Goal: Information Seeking & Learning: Find specific page/section

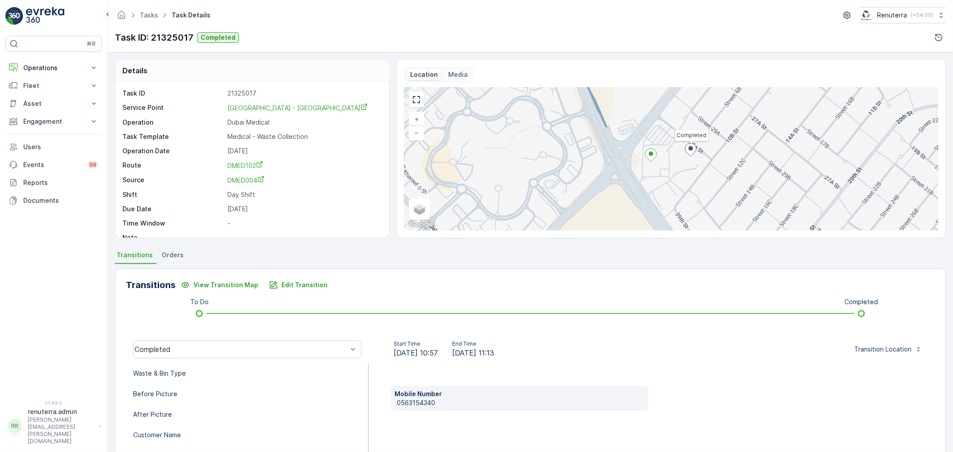
scroll to position [99, 0]
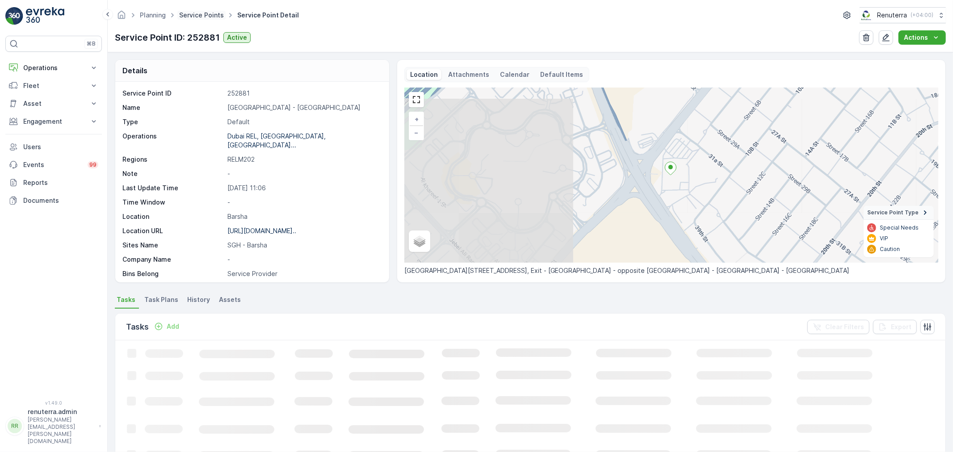
click at [200, 15] on link "Service Points" at bounding box center [201, 15] width 45 height 8
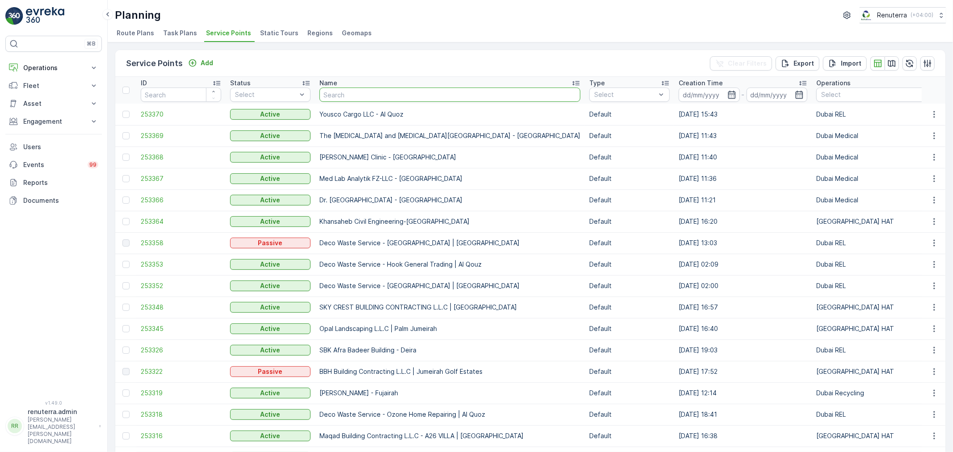
click at [358, 99] on input "text" at bounding box center [450, 95] width 261 height 14
type input "du"
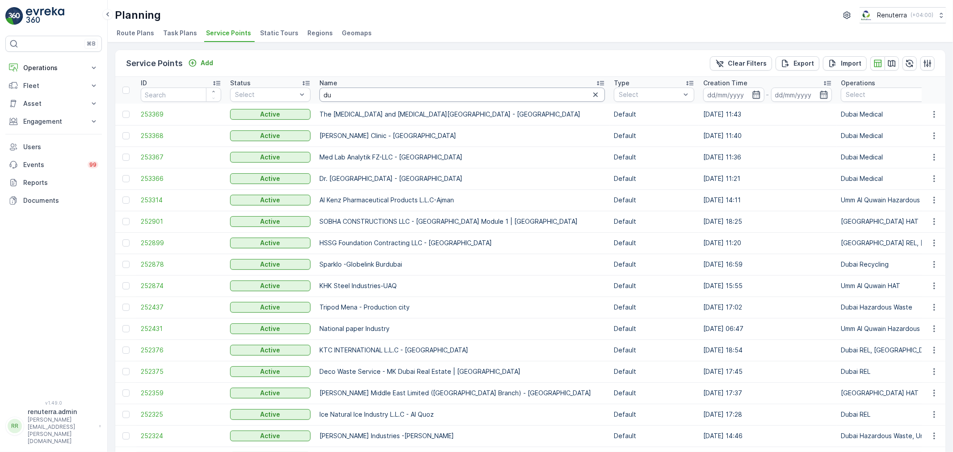
click at [342, 91] on input "du" at bounding box center [463, 95] width 286 height 14
type input "dupo"
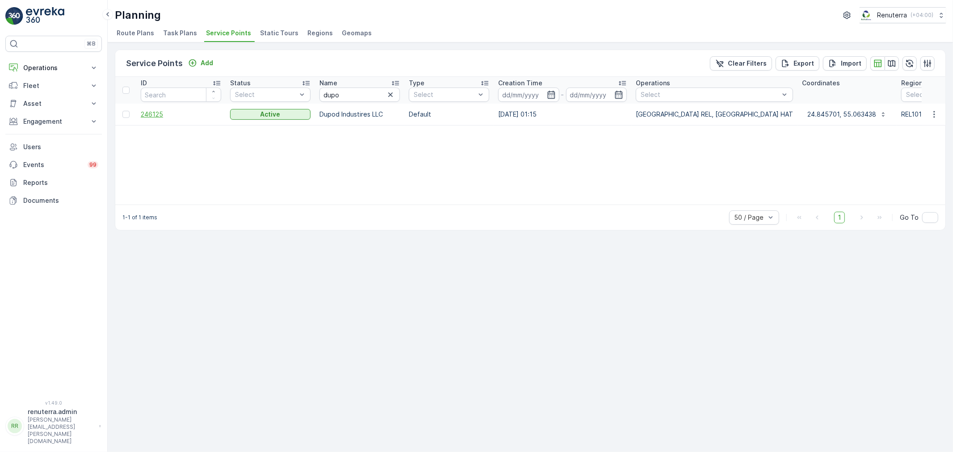
click at [153, 112] on span "246125" at bounding box center [181, 114] width 80 height 9
click at [349, 97] on input "dupo" at bounding box center [360, 95] width 80 height 14
type input "dubo"
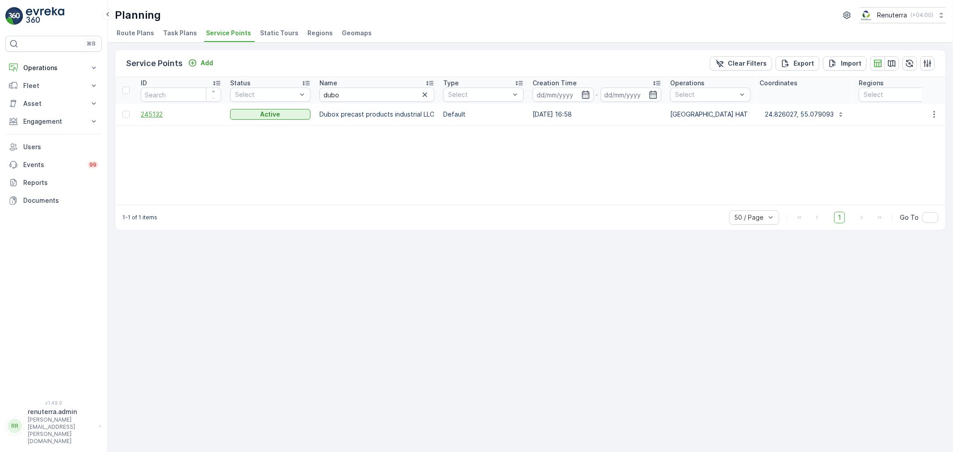
click at [153, 117] on span "245132" at bounding box center [181, 114] width 80 height 9
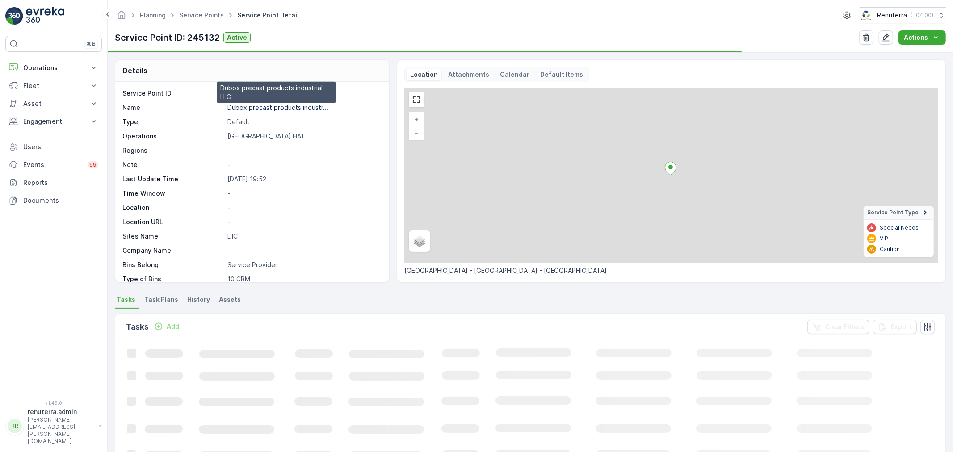
click at [246, 107] on p "Dubox precast products industr..." at bounding box center [277, 108] width 101 height 8
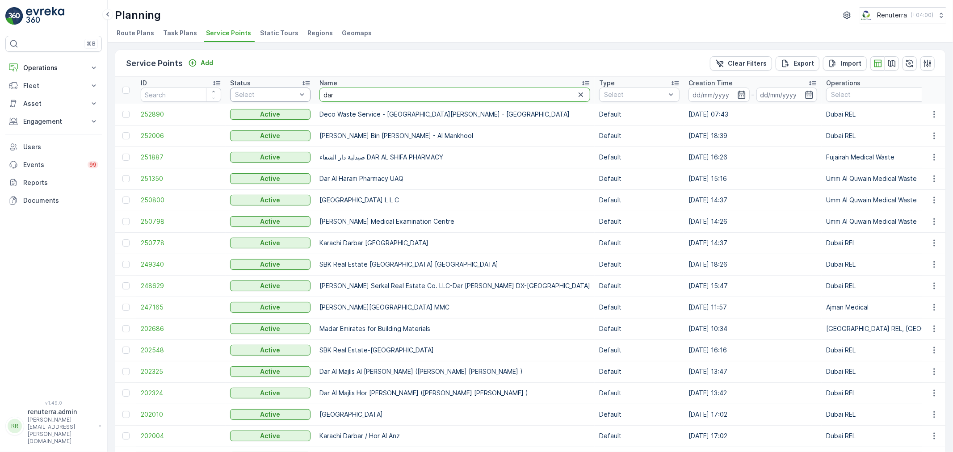
drag, startPoint x: 355, startPoint y: 96, endPoint x: 286, endPoint y: 95, distance: 68.8
type input "hms"
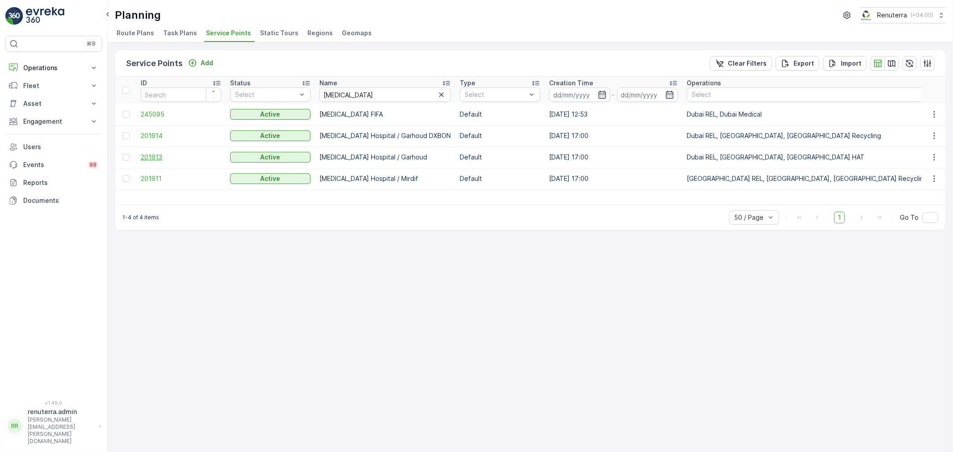
click at [153, 155] on span "201913" at bounding box center [181, 157] width 80 height 9
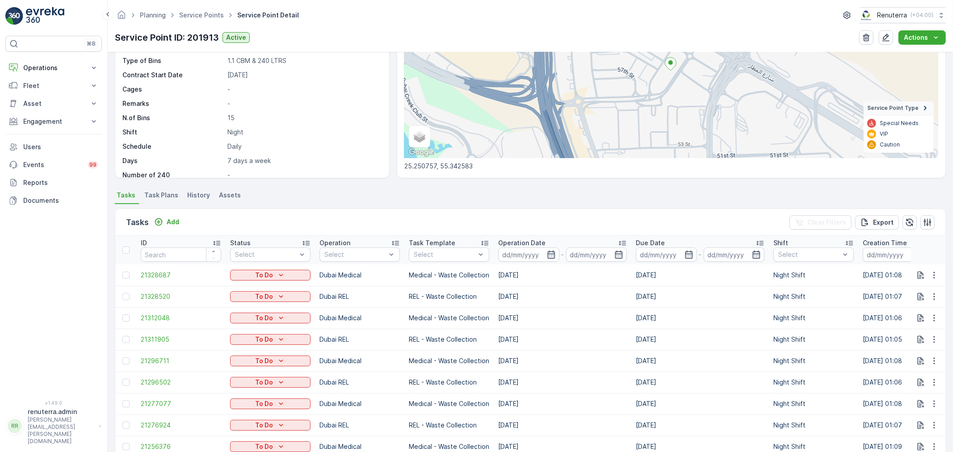
scroll to position [99, 0]
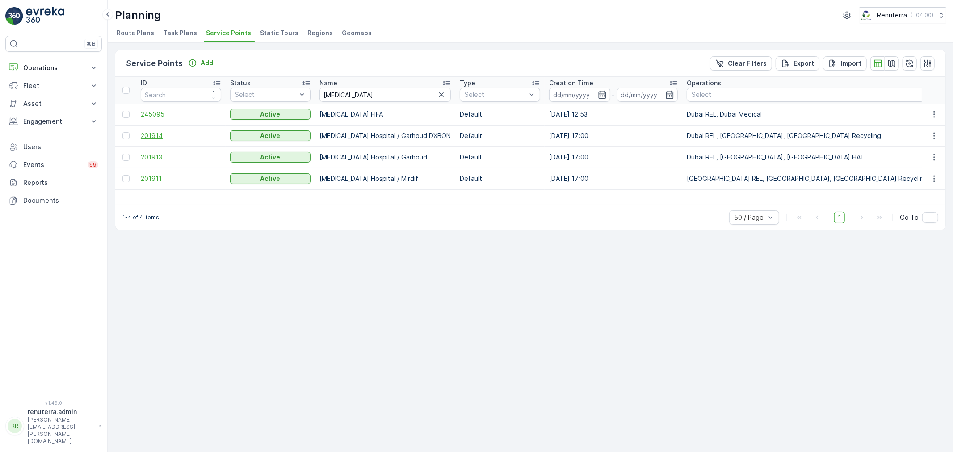
click at [153, 131] on span "201914" at bounding box center [181, 135] width 80 height 9
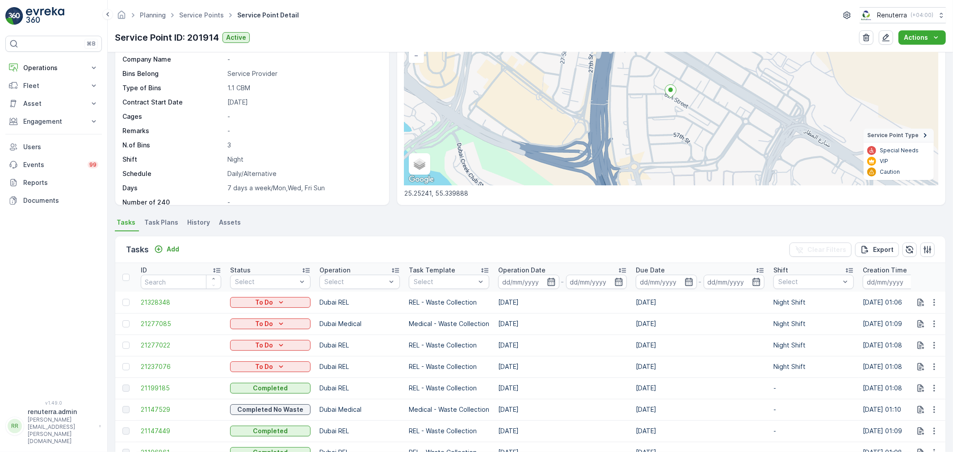
scroll to position [99, 0]
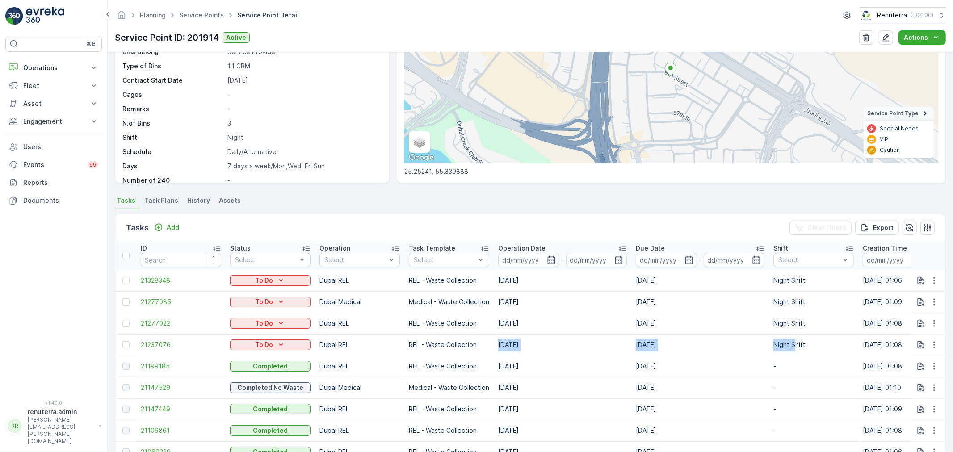
drag, startPoint x: 498, startPoint y: 342, endPoint x: 796, endPoint y: 345, distance: 298.1
click at [796, 345] on tr "21237076 To Do Dubai REL REL - Waste Collection 01.09.2025 01.09.2025 Night Shi…" at bounding box center [832, 344] width 1435 height 21
click at [364, 194] on div "Details Service Point ID 201914 Name HMS Hospital / Garhoud DXBON Type Default …" at bounding box center [531, 252] width 846 height 400
